Goal: Find specific page/section: Find specific page/section

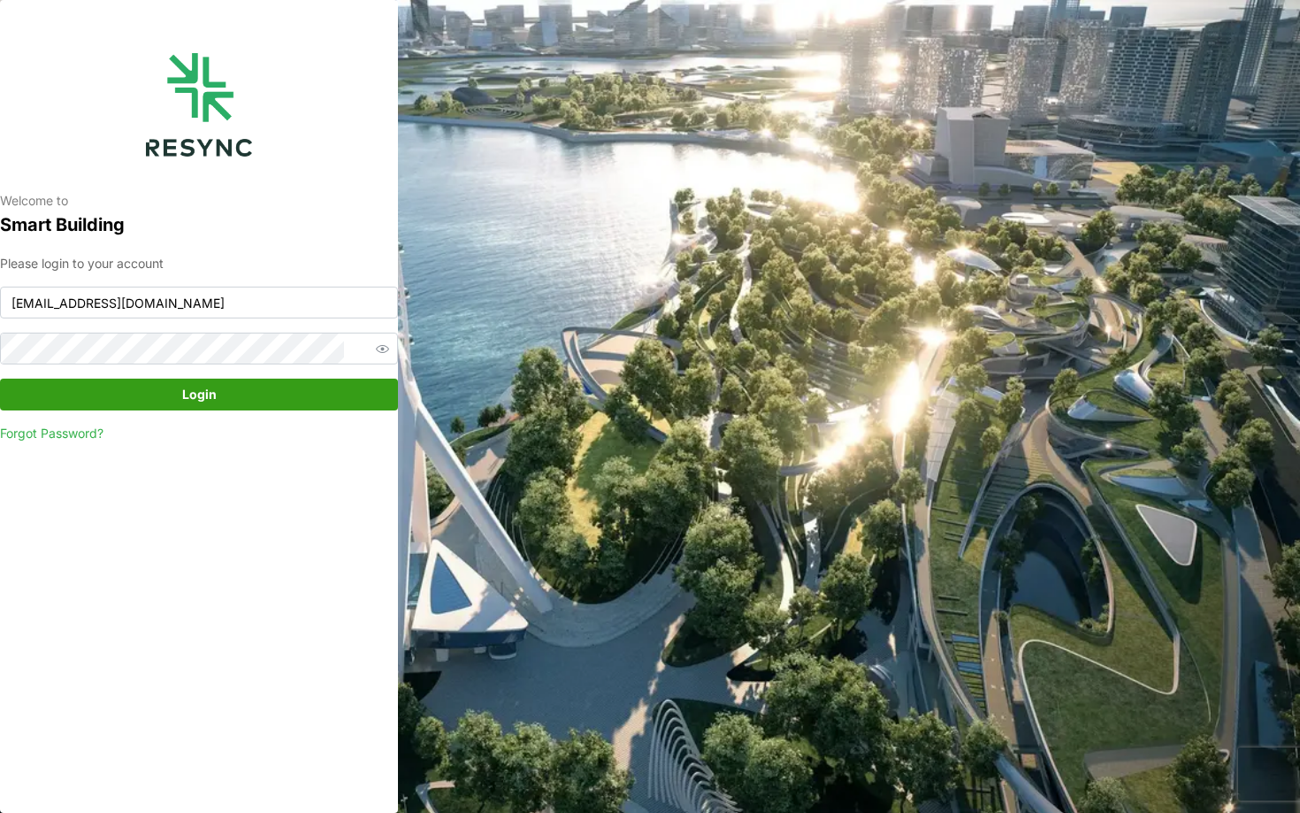
type input "[EMAIL_ADDRESS][DOMAIN_NAME]"
click at [209, 412] on div "Please login to your account [EMAIL_ADDRESS][DOMAIN_NAME] Login Forgot Password?" at bounding box center [199, 348] width 398 height 189
click at [198, 393] on span "Login" at bounding box center [199, 394] width 34 height 30
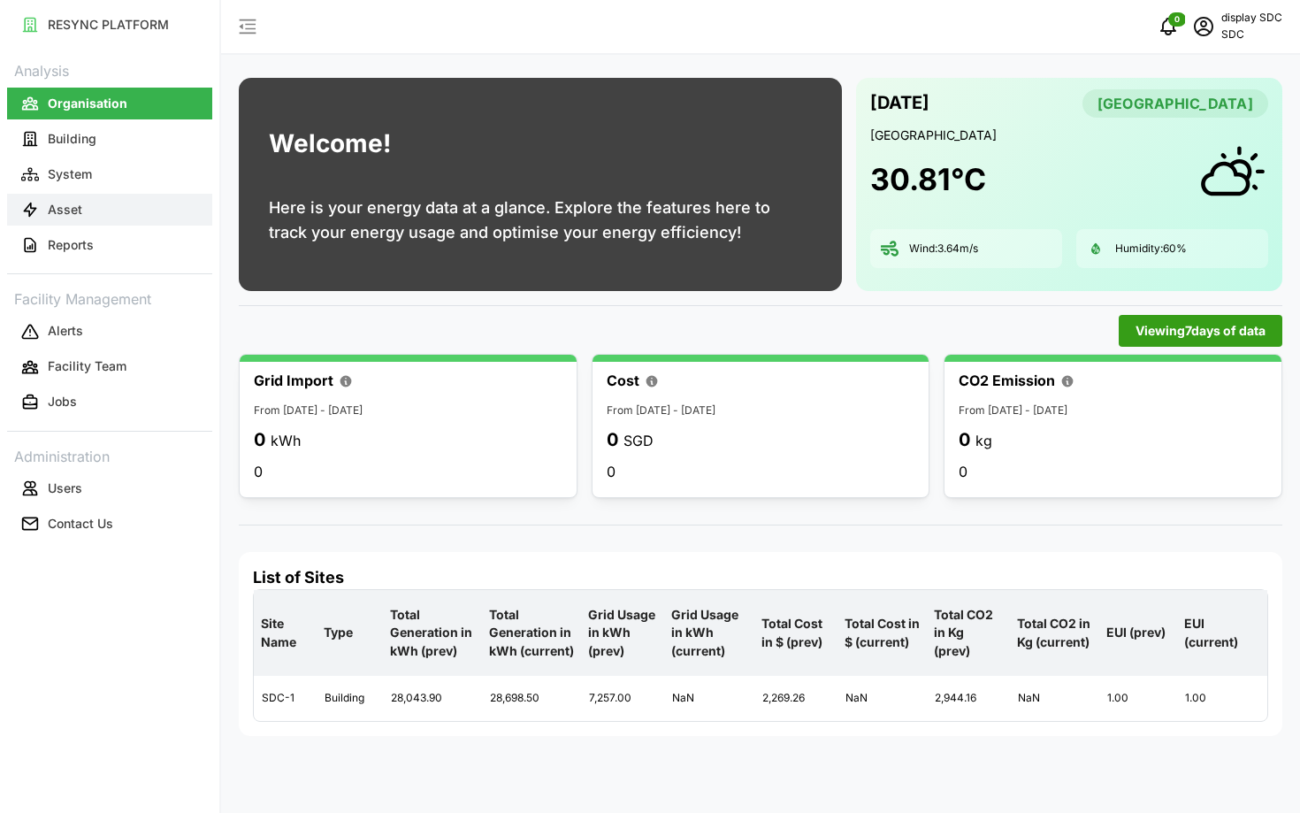
click at [124, 201] on button "Asset" at bounding box center [109, 210] width 205 height 32
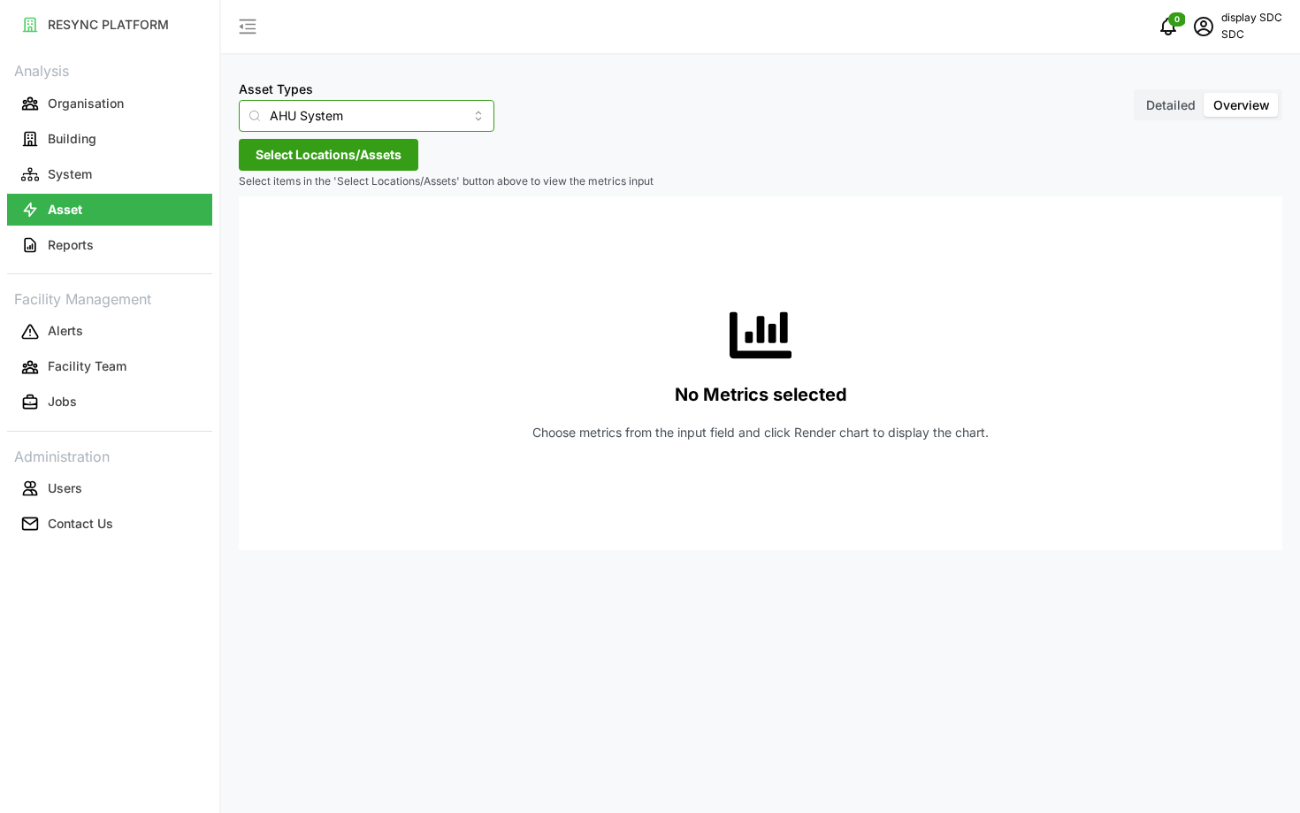
click at [371, 128] on input "AHU System" at bounding box center [367, 116] width 256 height 32
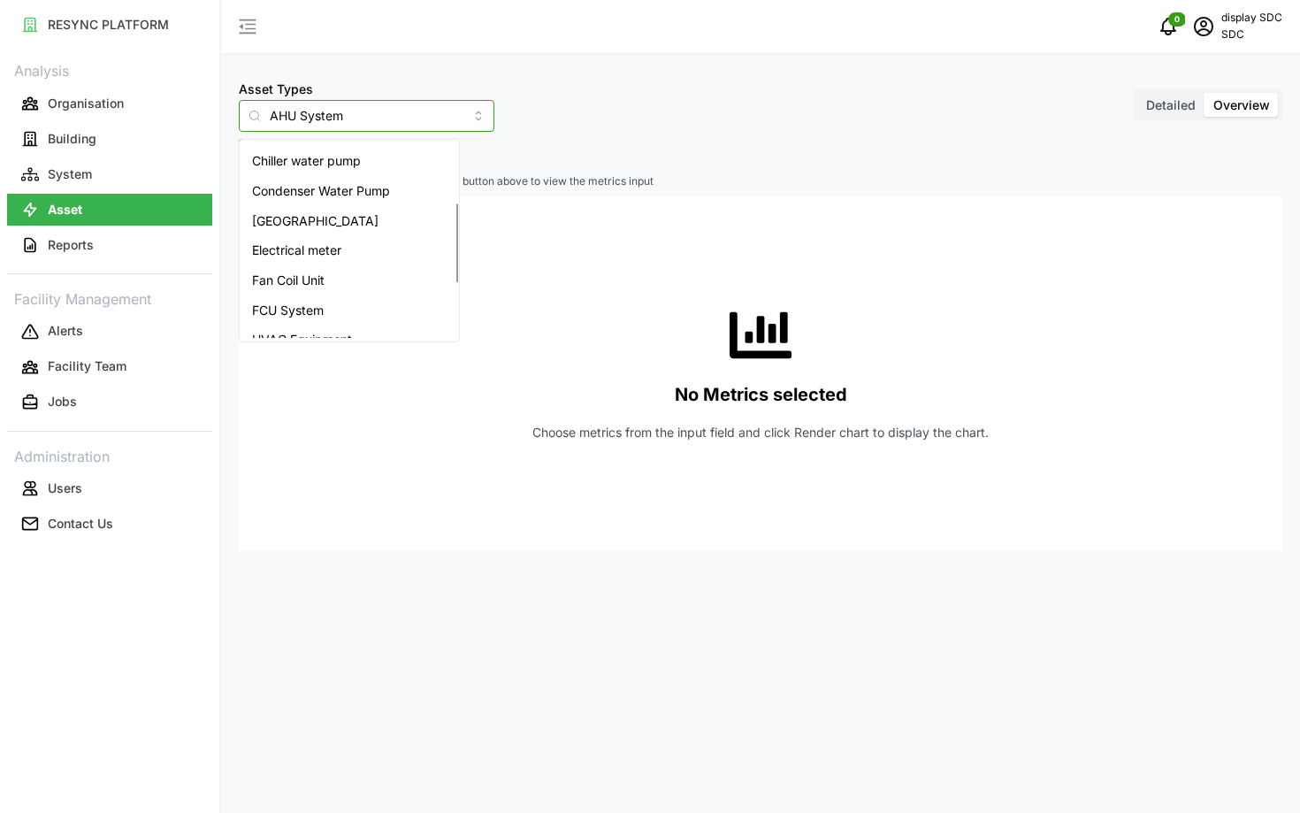
scroll to position [135, 0]
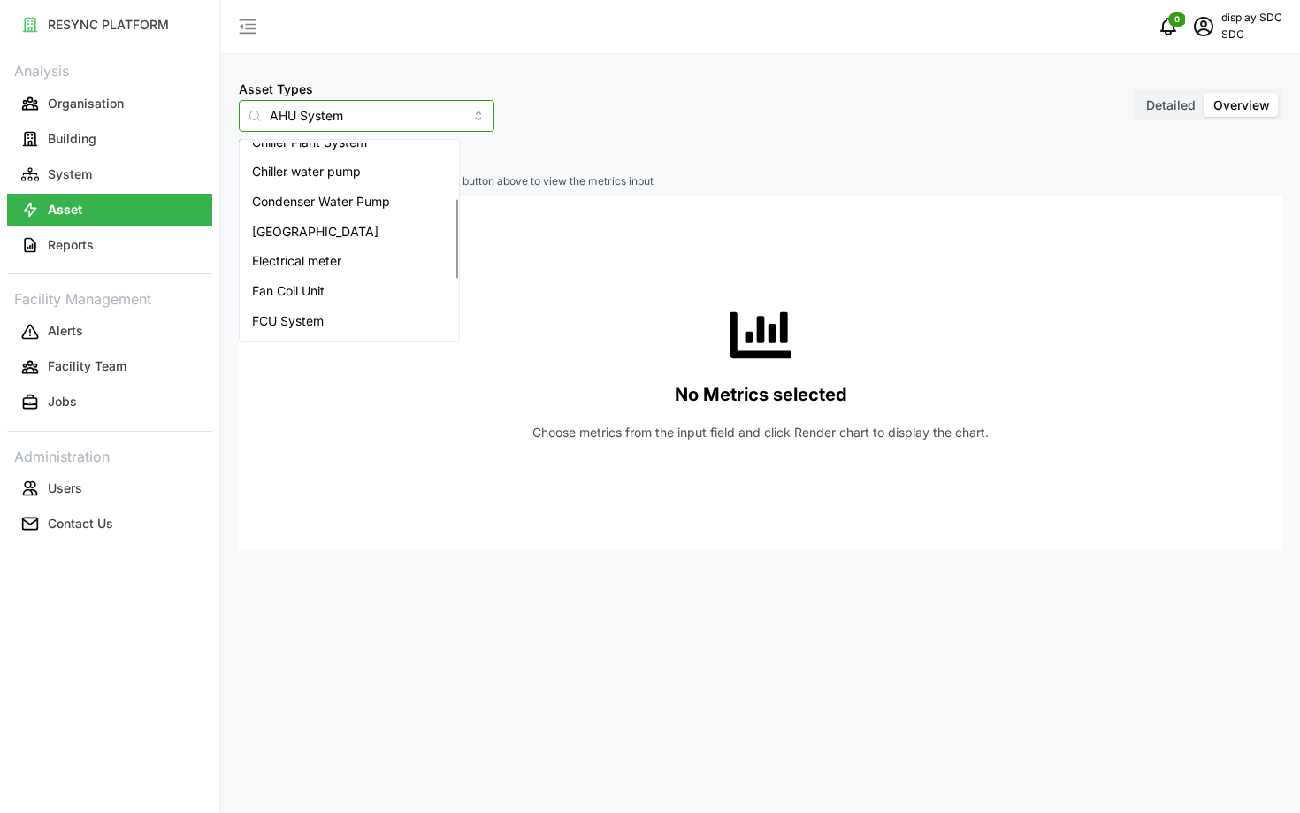
click at [371, 264] on div "Electrical meter" at bounding box center [349, 261] width 212 height 30
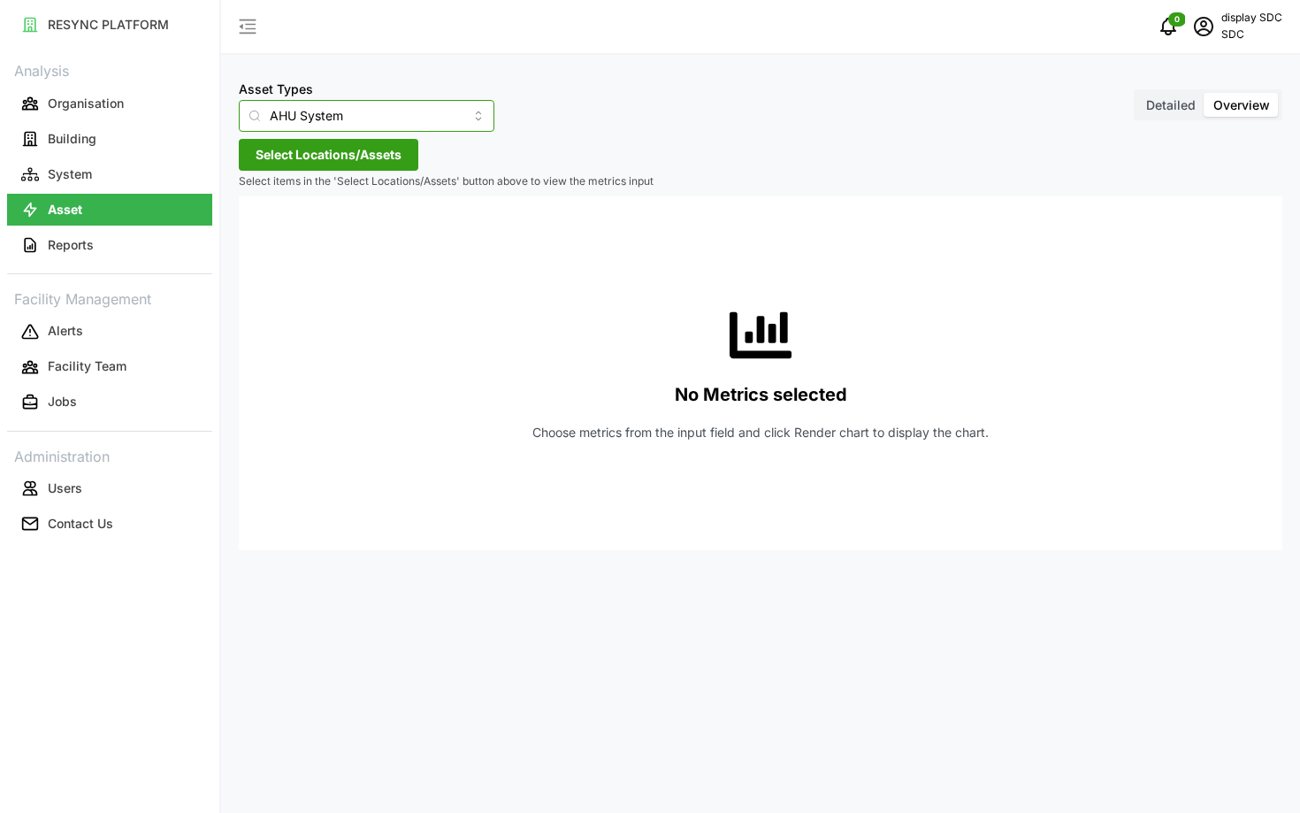
type input "Electrical meter"
click at [287, 167] on span "Select Locations/Assets" at bounding box center [329, 155] width 146 height 30
click at [265, 235] on icon at bounding box center [262, 234] width 14 height 14
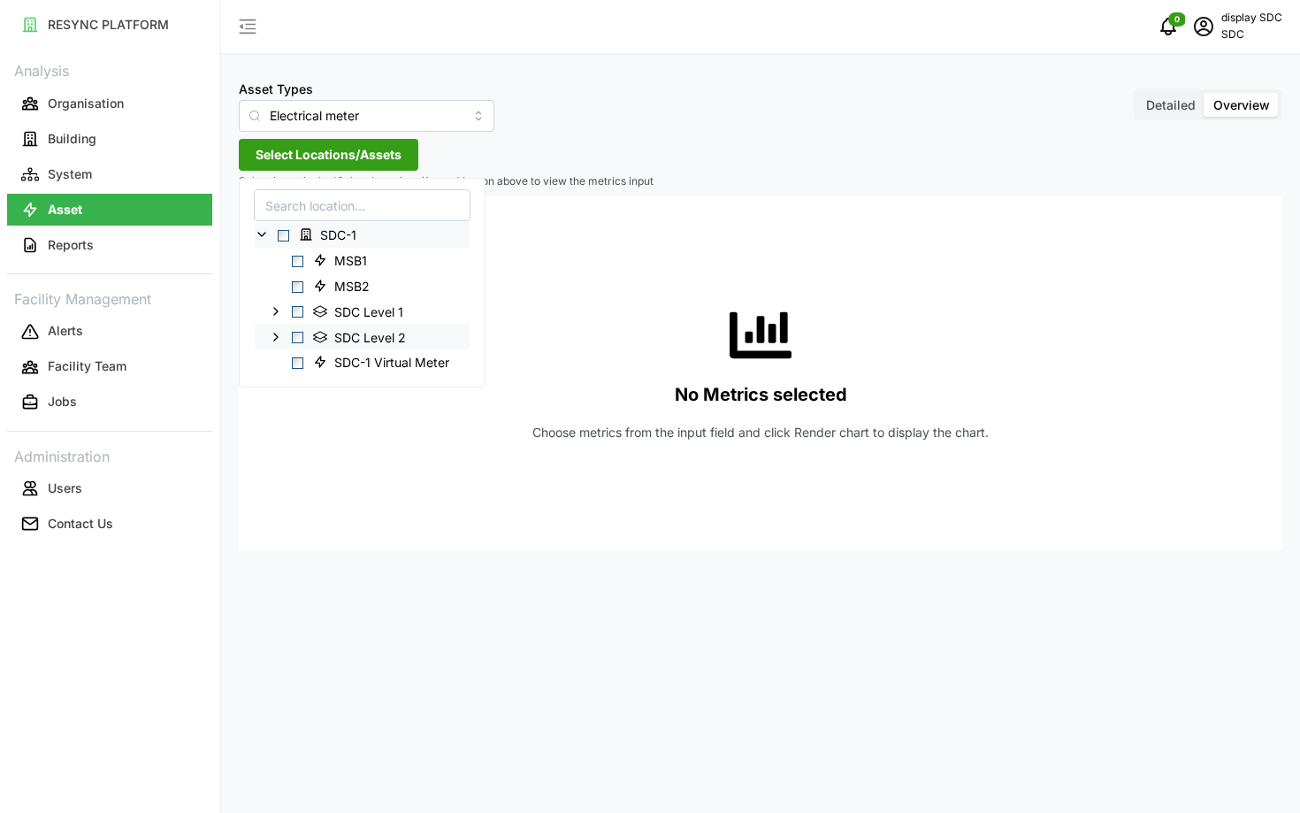
click at [280, 334] on icon at bounding box center [276, 336] width 14 height 14
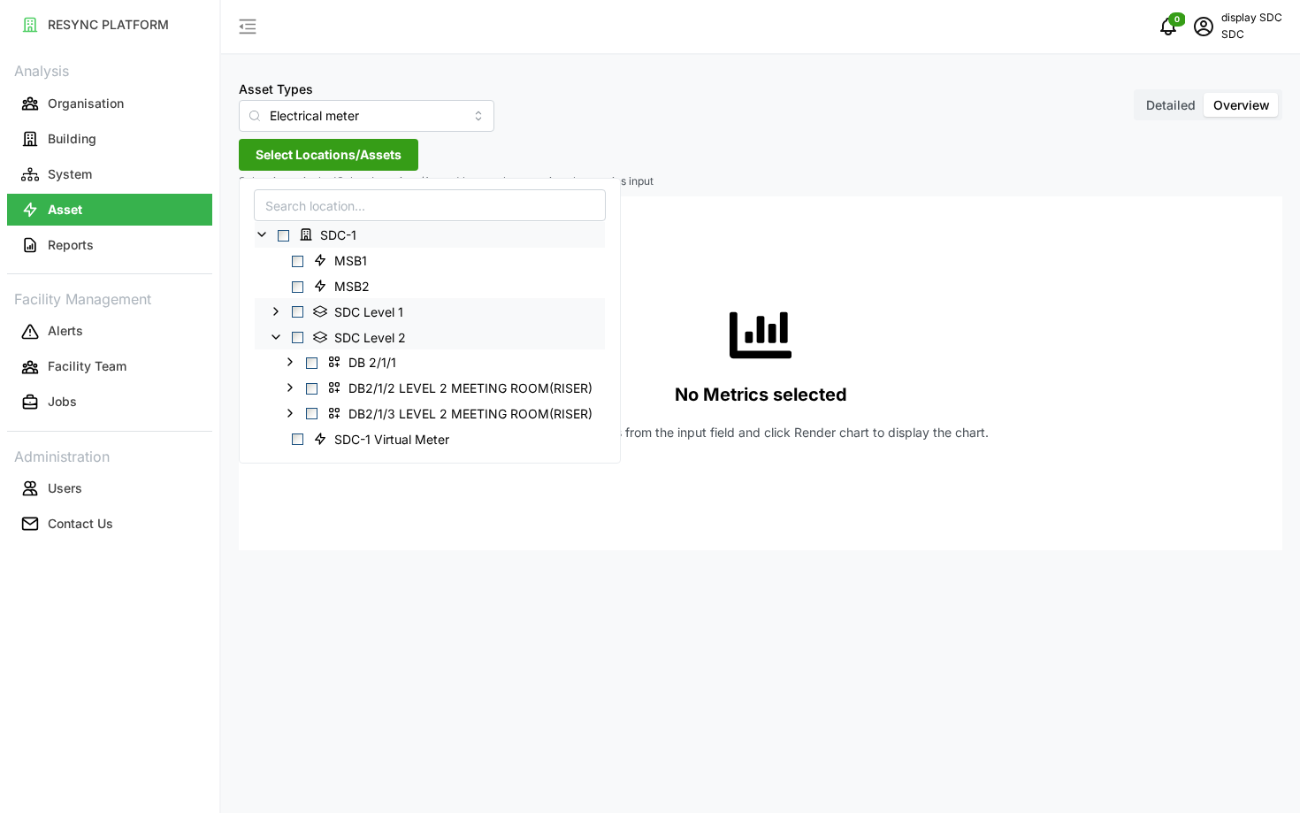
click at [277, 311] on polyline at bounding box center [276, 311] width 4 height 7
